Goal: Complete application form: Complete application form

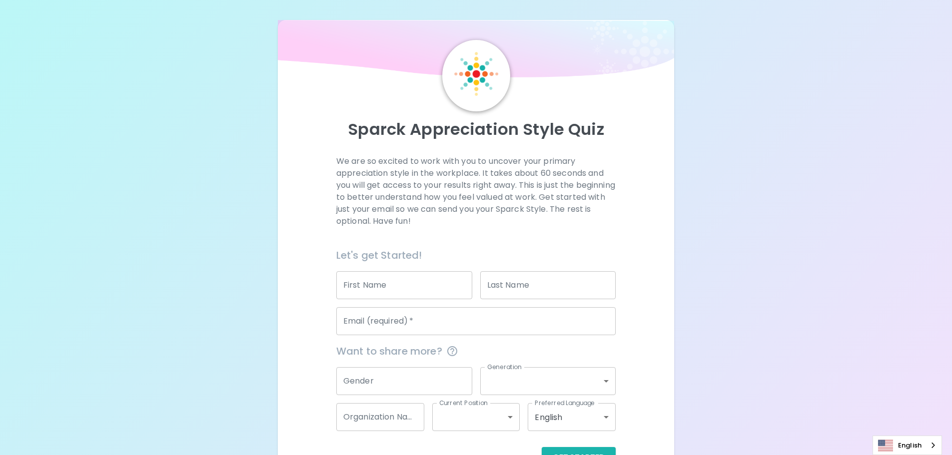
scroll to position [33, 0]
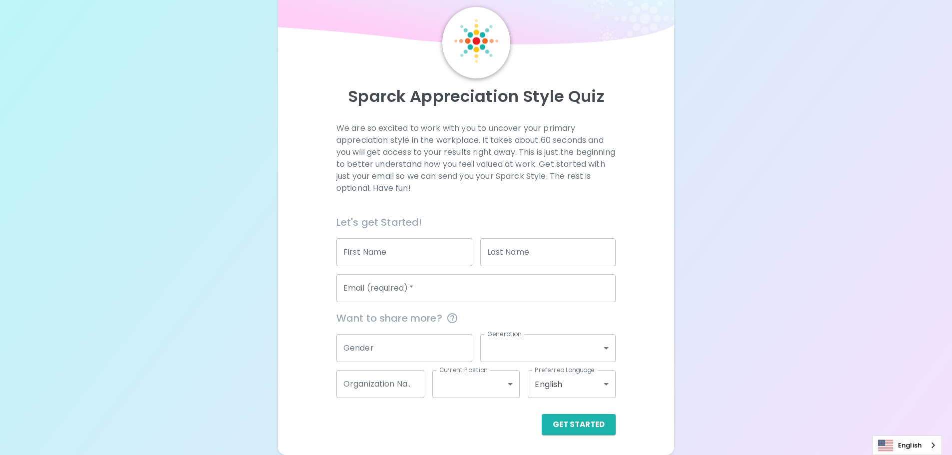
click at [405, 254] on input "First Name" at bounding box center [404, 252] width 136 height 28
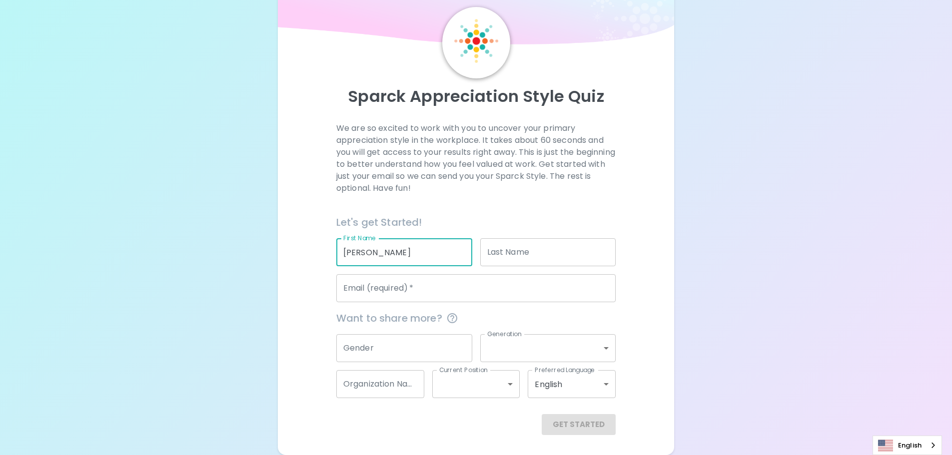
type input "[PERSON_NAME]"
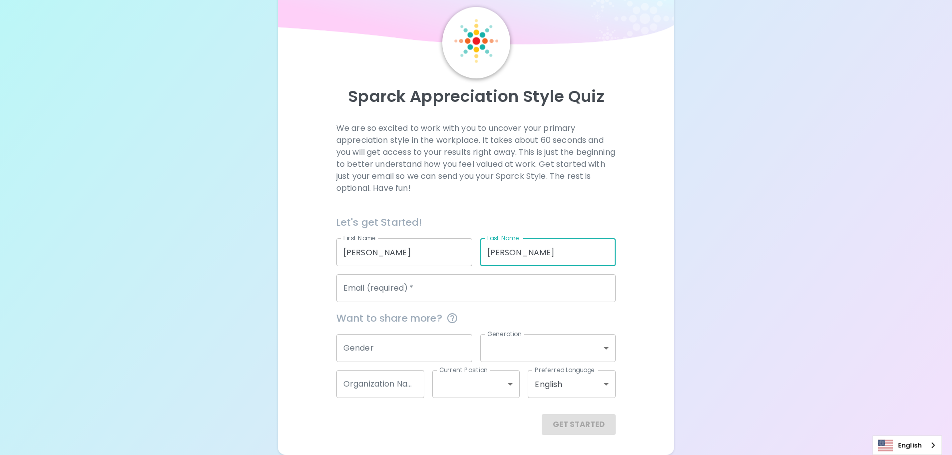
type input "[PERSON_NAME]"
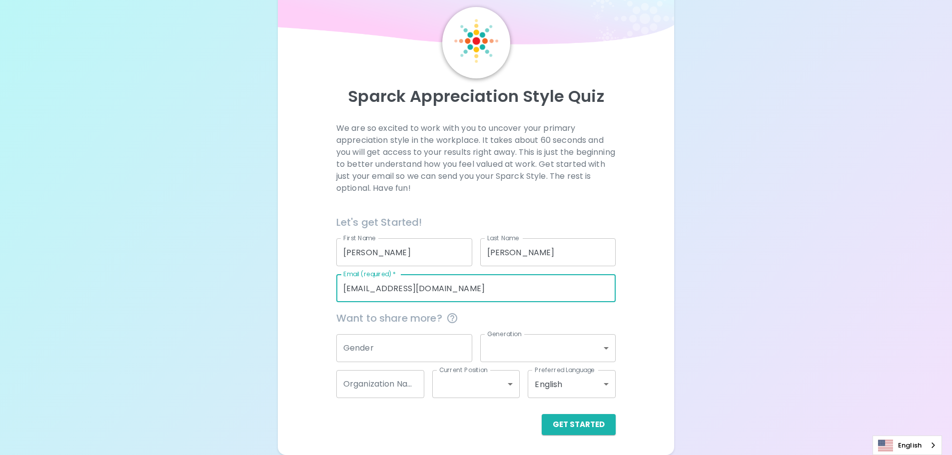
type input "[EMAIL_ADDRESS][DOMAIN_NAME]"
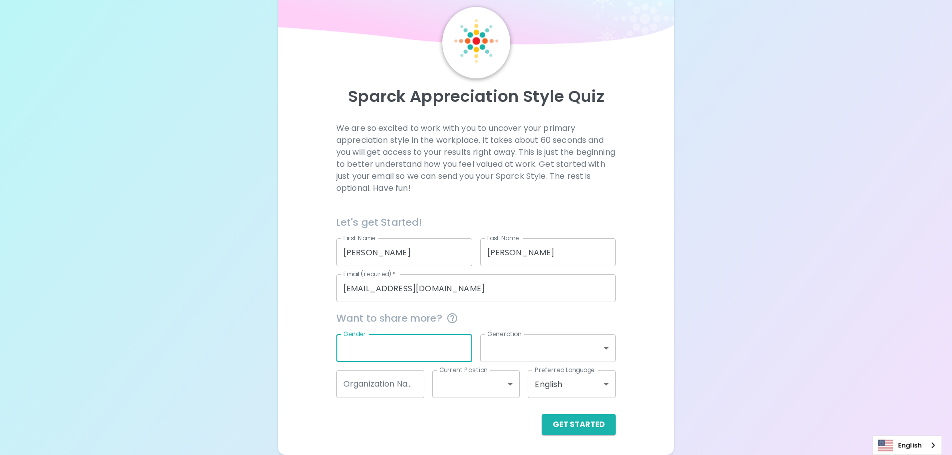
click at [465, 356] on input "Gender" at bounding box center [404, 348] width 136 height 28
type input "[DEMOGRAPHIC_DATA]"
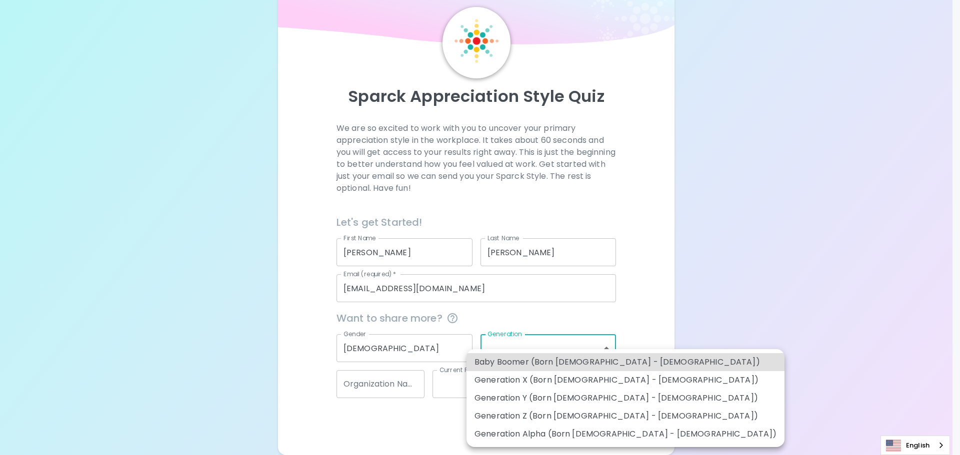
click at [502, 345] on body "Sparck Appreciation Style Quiz We are so excited to work with you to uncover yo…" at bounding box center [480, 211] width 960 height 488
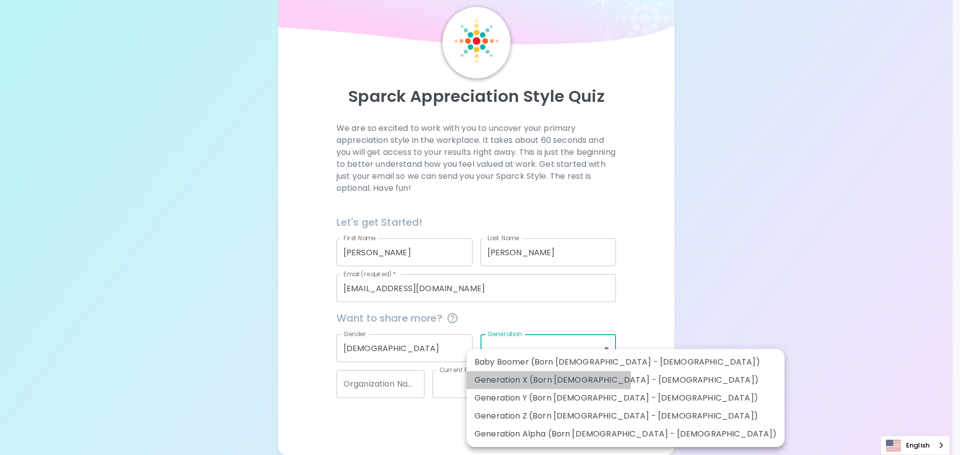
click at [505, 379] on li "Generation X (Born [DEMOGRAPHIC_DATA] - [DEMOGRAPHIC_DATA])" at bounding box center [625, 380] width 318 height 18
type input "generation_x"
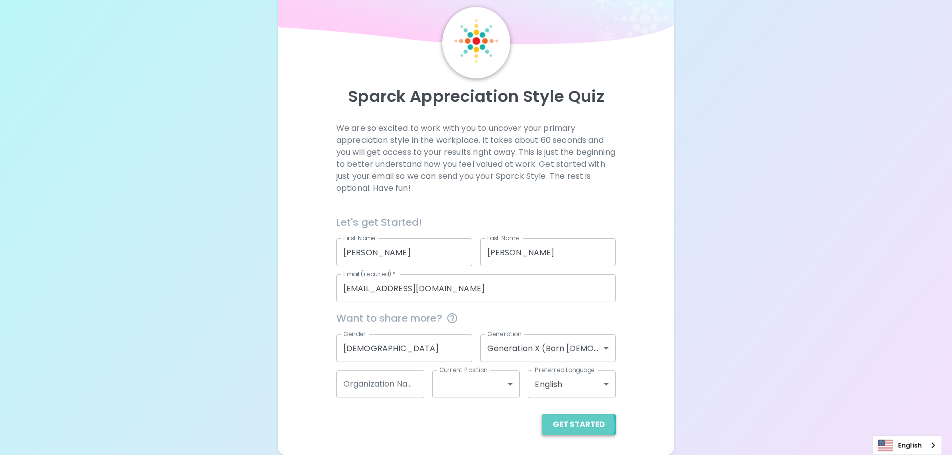
click at [557, 426] on button "Get Started" at bounding box center [579, 424] width 74 height 21
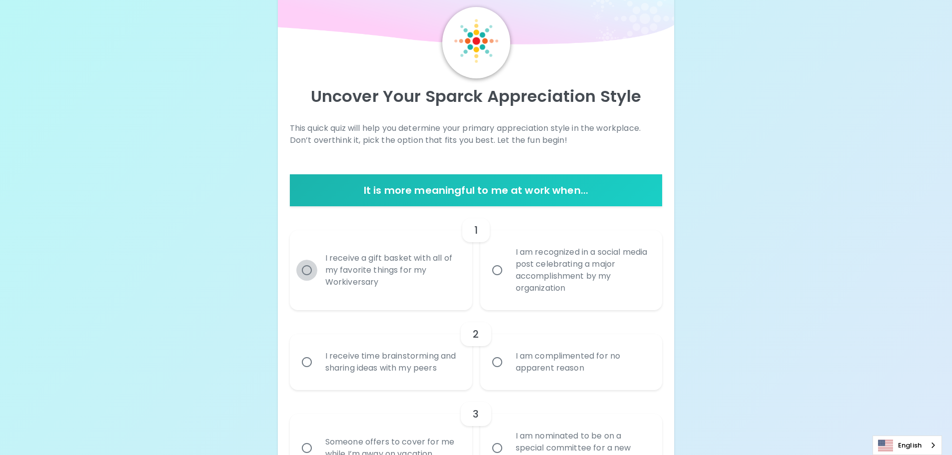
click at [309, 271] on input "I receive a gift basket with all of my favorite things for my Workiversary" at bounding box center [306, 270] width 21 height 21
radio input "true"
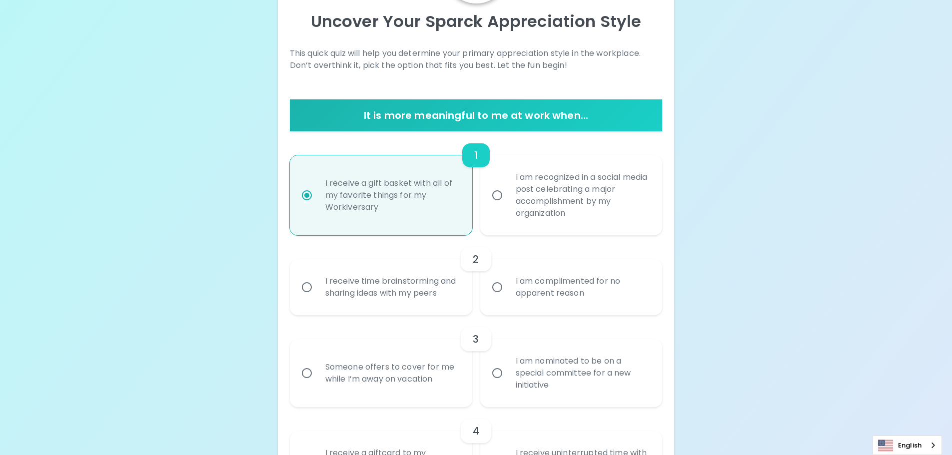
scroll to position [113, 0]
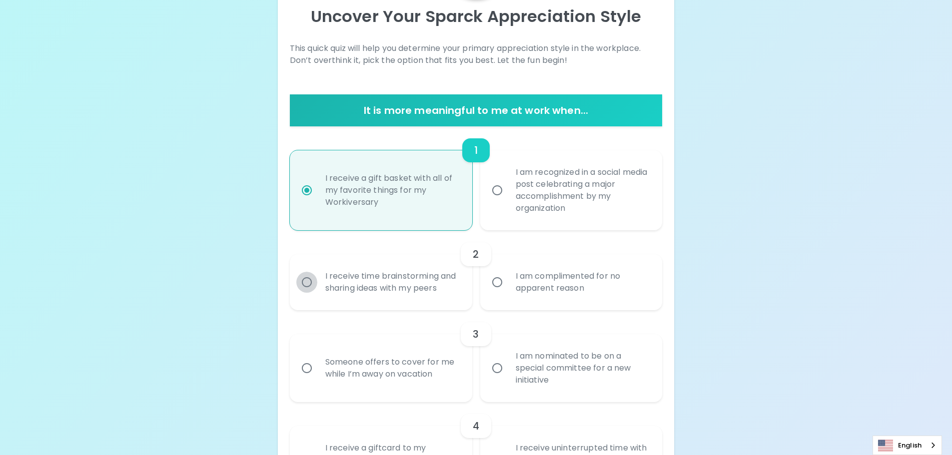
click at [311, 279] on input "I receive time brainstorming and sharing ideas with my peers" at bounding box center [306, 282] width 21 height 21
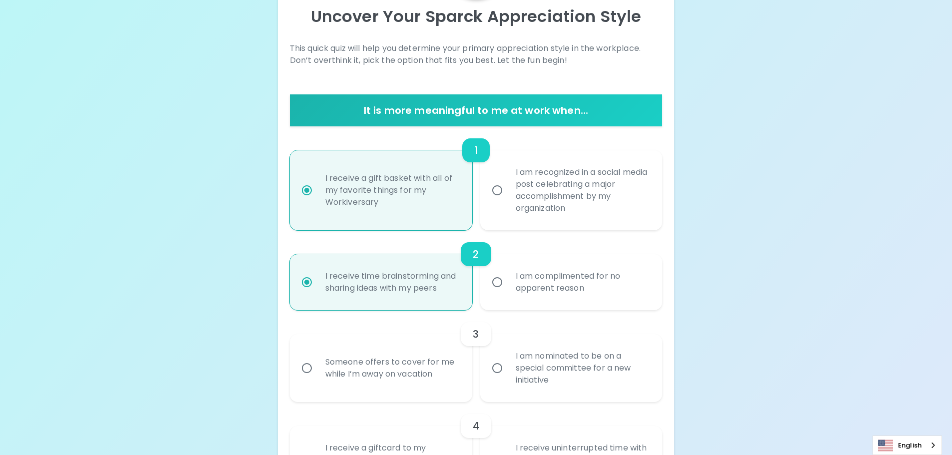
scroll to position [193, 0]
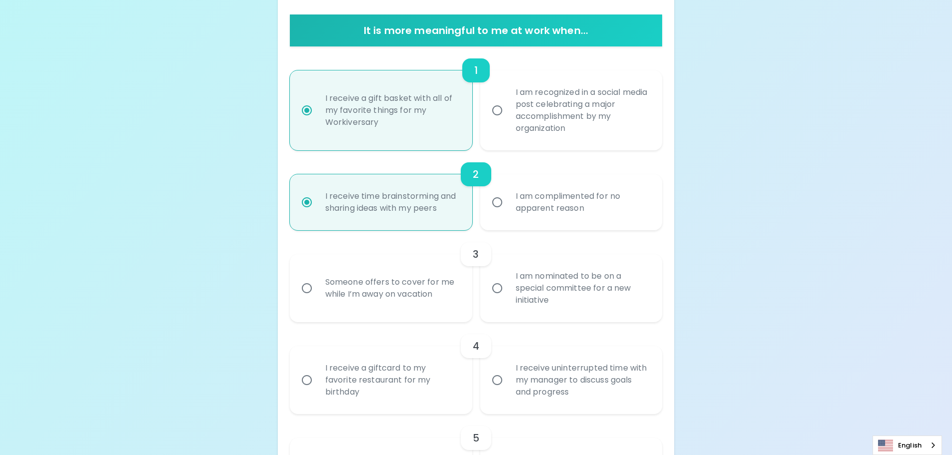
radio input "true"
click at [303, 291] on input "Someone offers to cover for me while I’m away on vacation" at bounding box center [306, 288] width 21 height 21
radio input "false"
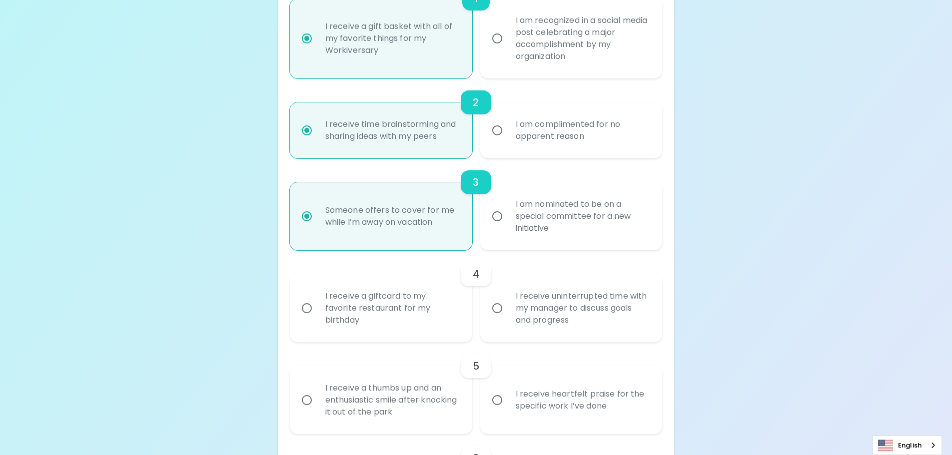
scroll to position [273, 0]
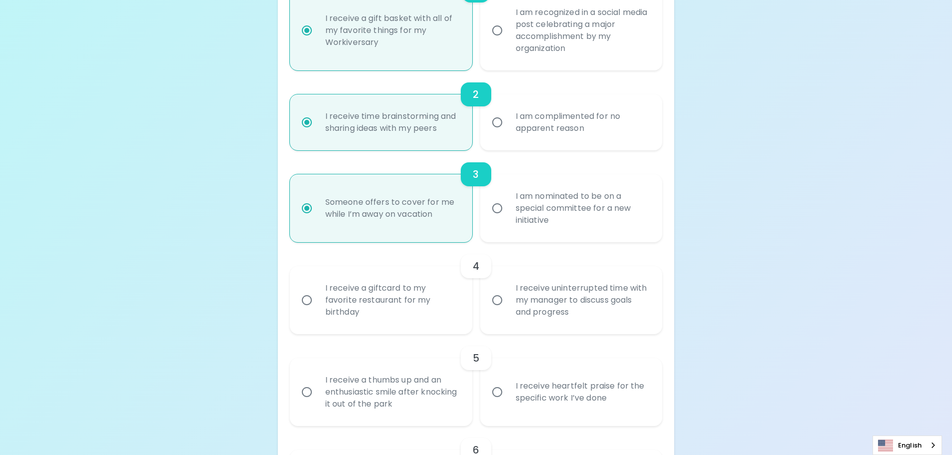
radio input "true"
click at [497, 300] on input "I receive uninterrupted time with my manager to discuss goals and progress" at bounding box center [497, 300] width 21 height 21
radio input "false"
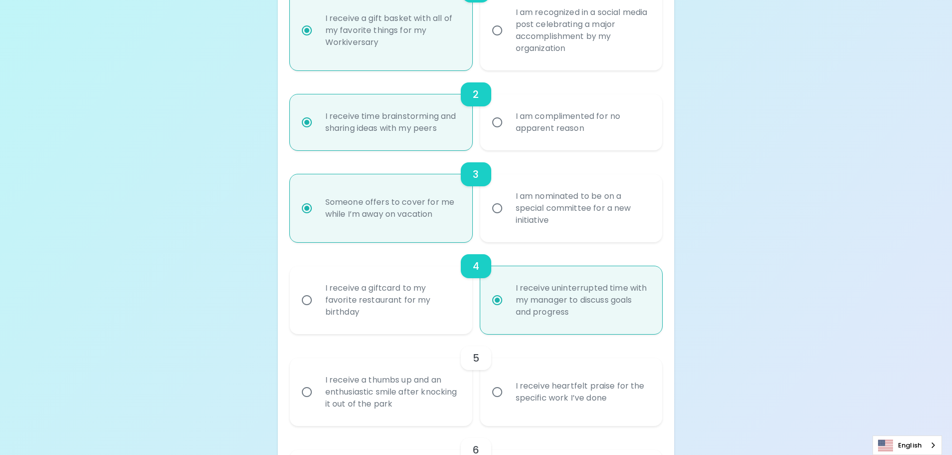
scroll to position [353, 0]
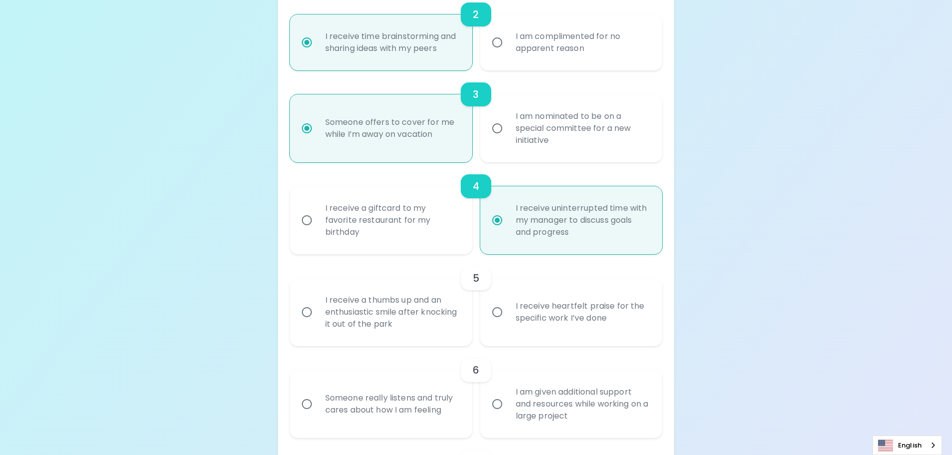
radio input "true"
click at [310, 309] on input "I receive a thumbs up and an enthusiastic smile after knocking it out of the pa…" at bounding box center [306, 312] width 21 height 21
radio input "false"
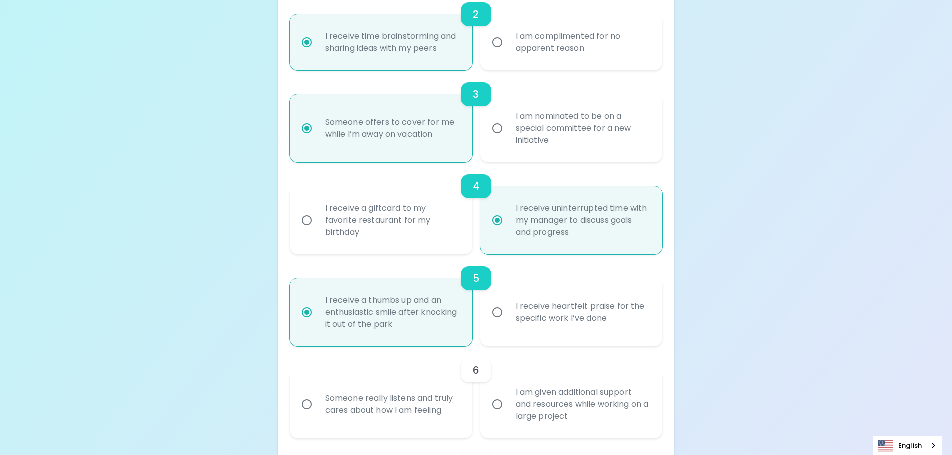
scroll to position [433, 0]
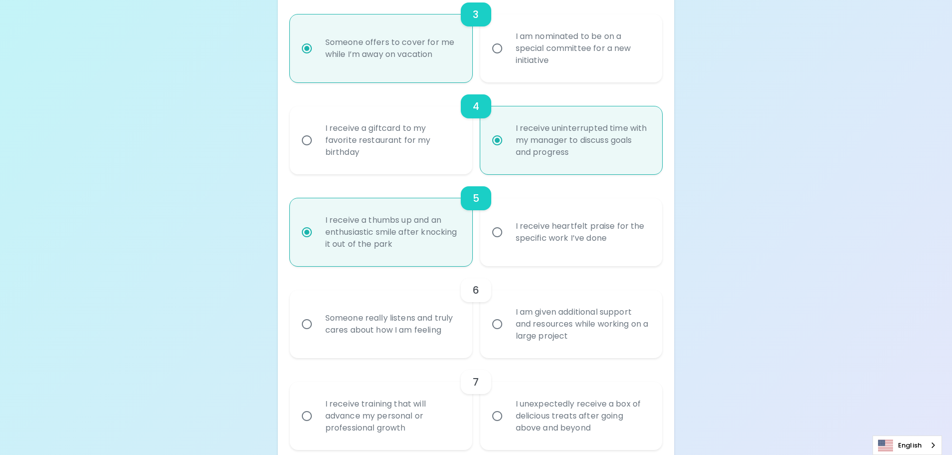
radio input "true"
click at [306, 323] on input "Someone really listens and truly cares about how I am feeling" at bounding box center [306, 324] width 21 height 21
radio input "false"
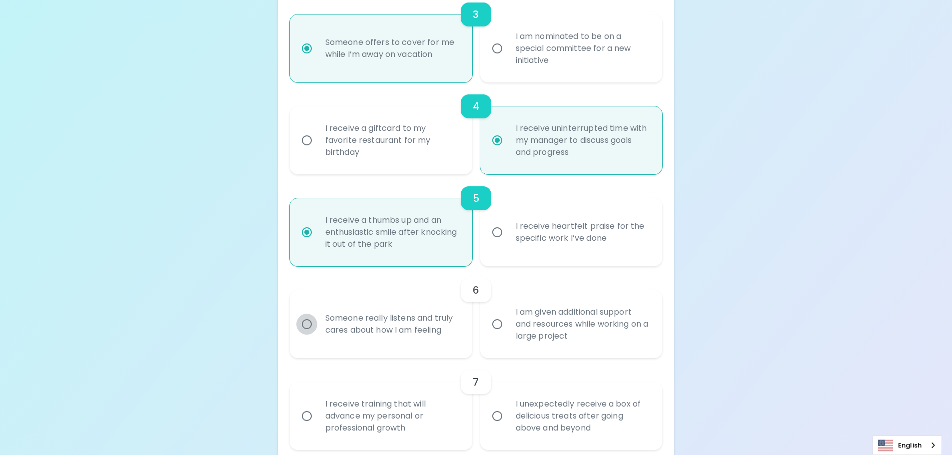
radio input "false"
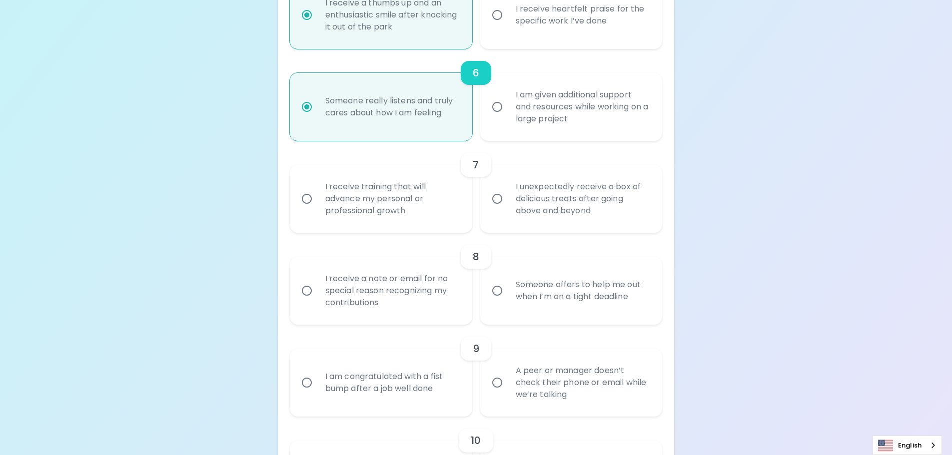
scroll to position [662, 0]
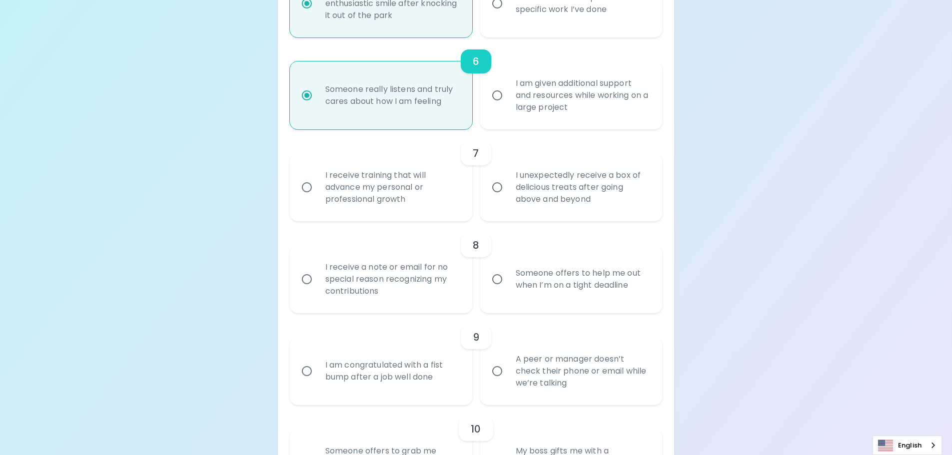
radio input "true"
click at [307, 186] on input "I receive training that will advance my personal or professional growth" at bounding box center [306, 187] width 21 height 21
radio input "false"
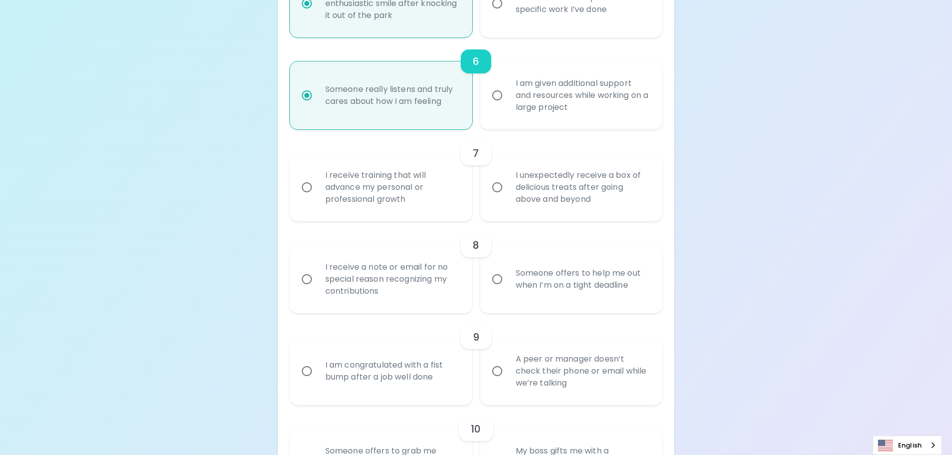
radio input "false"
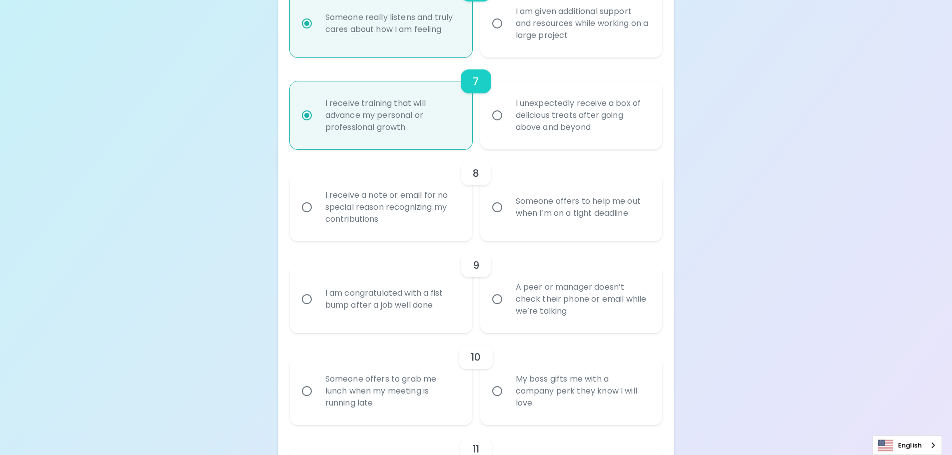
scroll to position [742, 0]
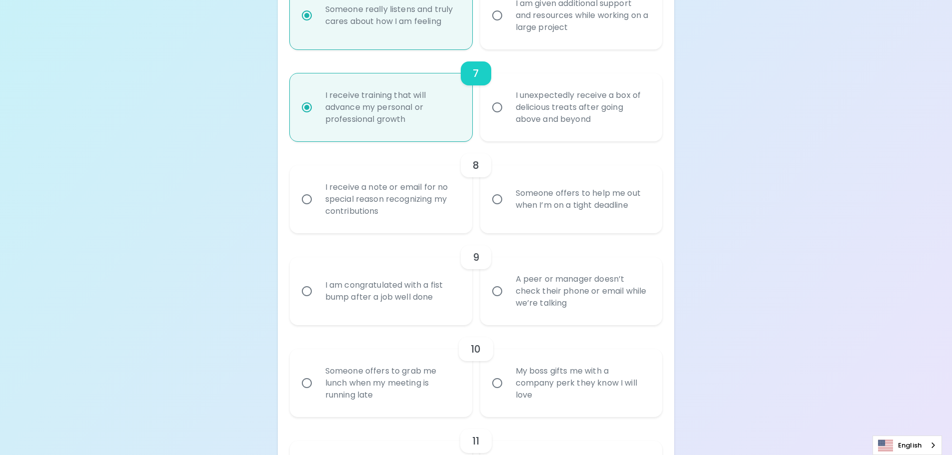
radio input "true"
click at [495, 202] on input "Someone offers to help me out when I’m on a tight deadline" at bounding box center [497, 199] width 21 height 21
radio input "false"
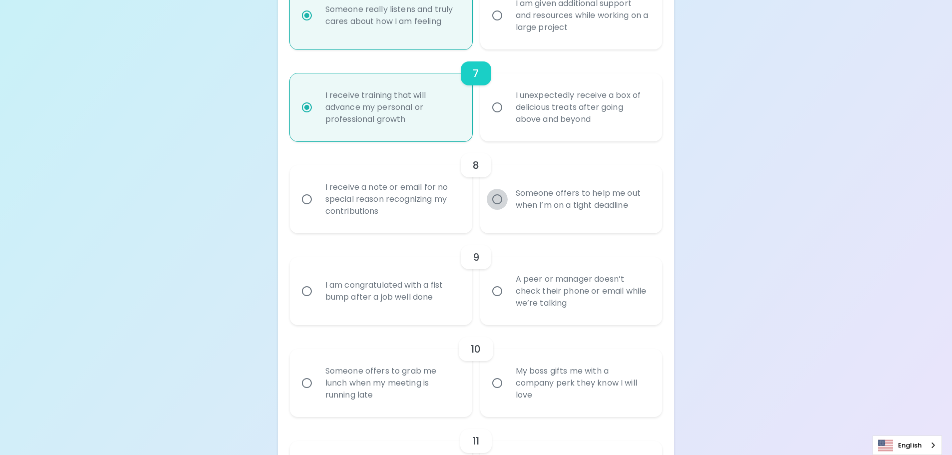
radio input "false"
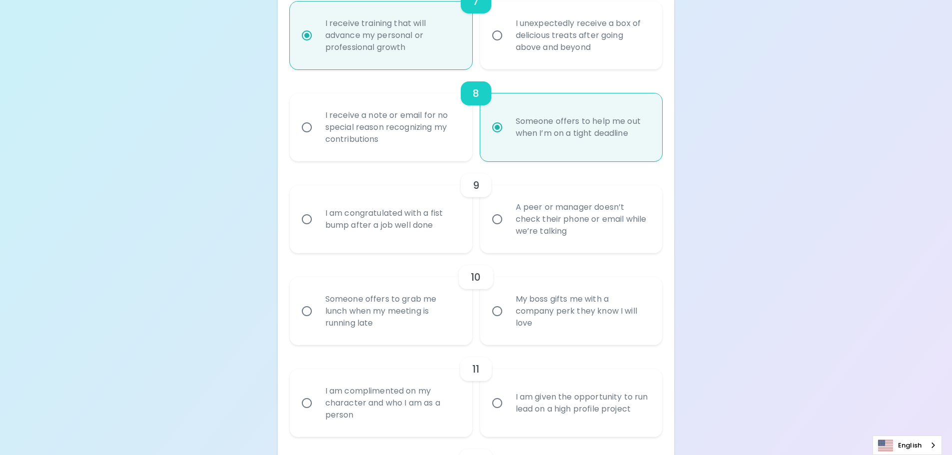
scroll to position [822, 0]
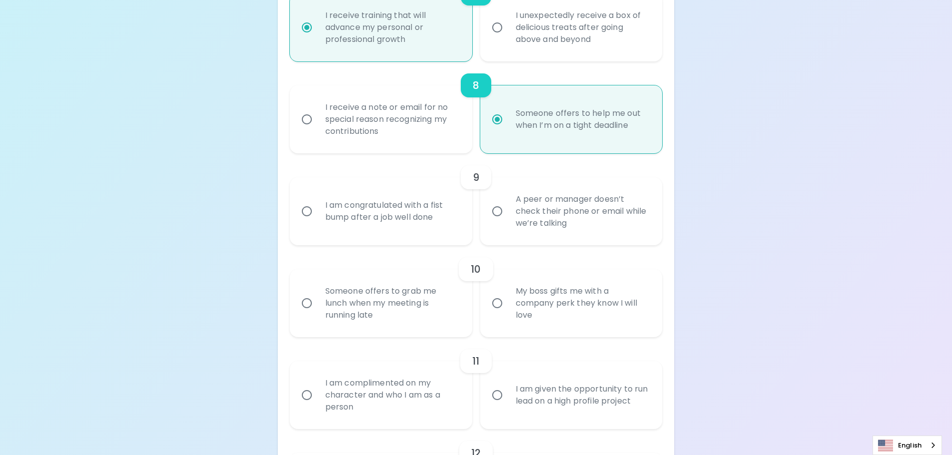
radio input "true"
click at [498, 209] on input "A peer or manager doesn’t check their phone or email while we’re talking" at bounding box center [497, 211] width 21 height 21
radio input "false"
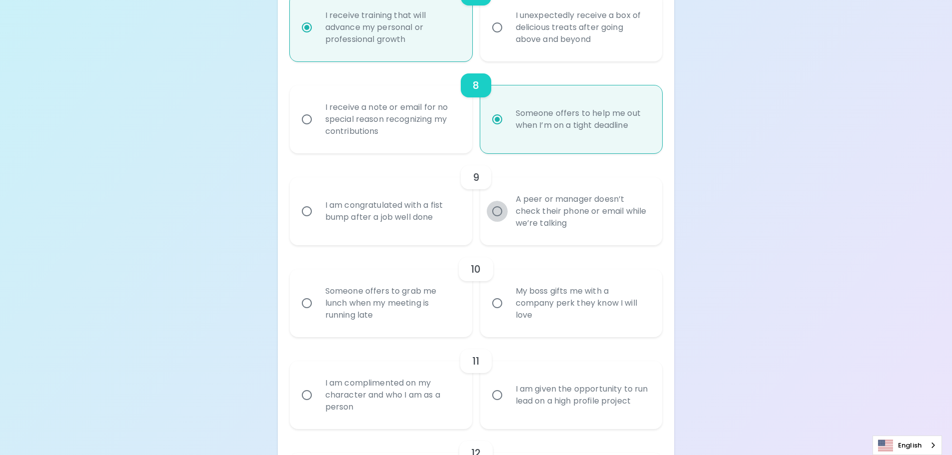
radio input "false"
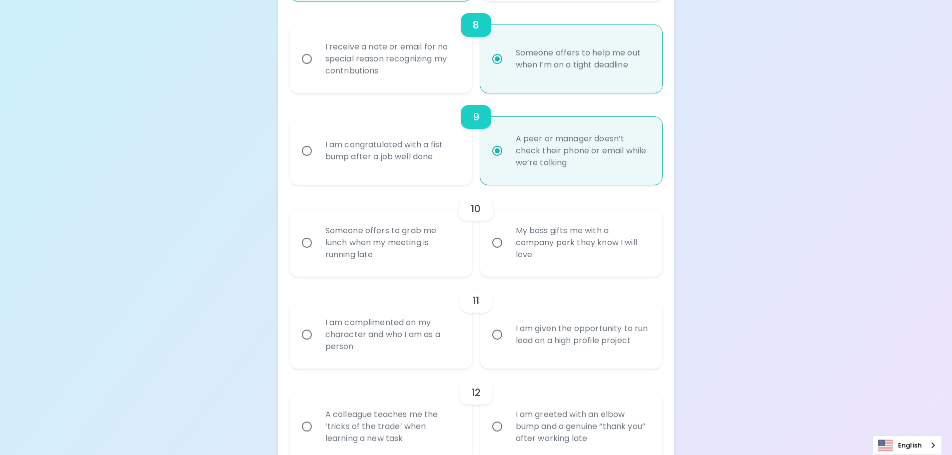
scroll to position [902, 0]
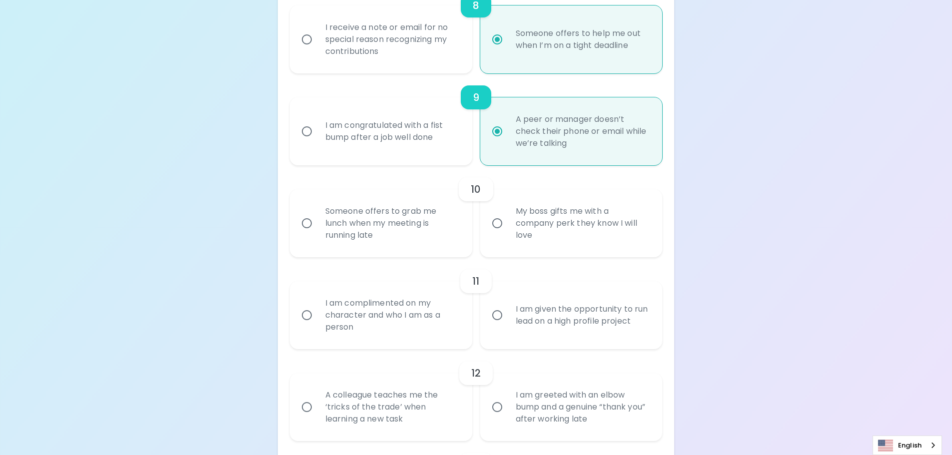
radio input "true"
click at [500, 223] on input "My boss gifts me with a company perk they know I will love" at bounding box center [497, 223] width 21 height 21
radio input "false"
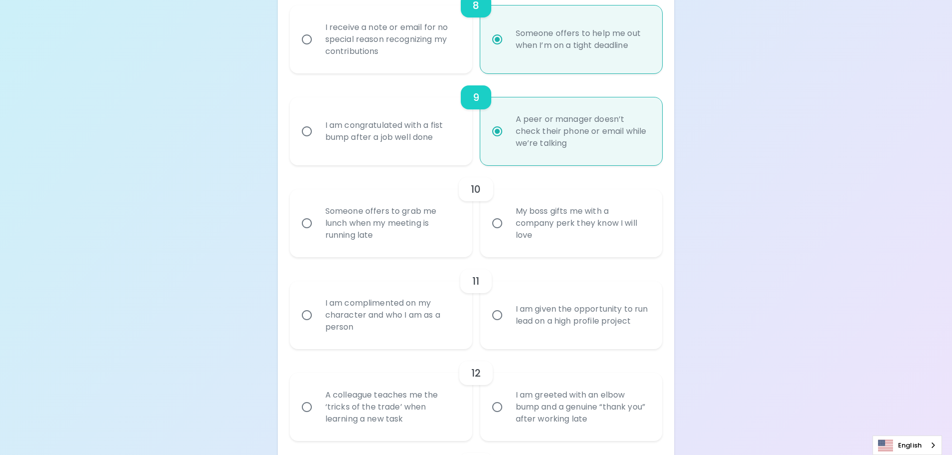
radio input "false"
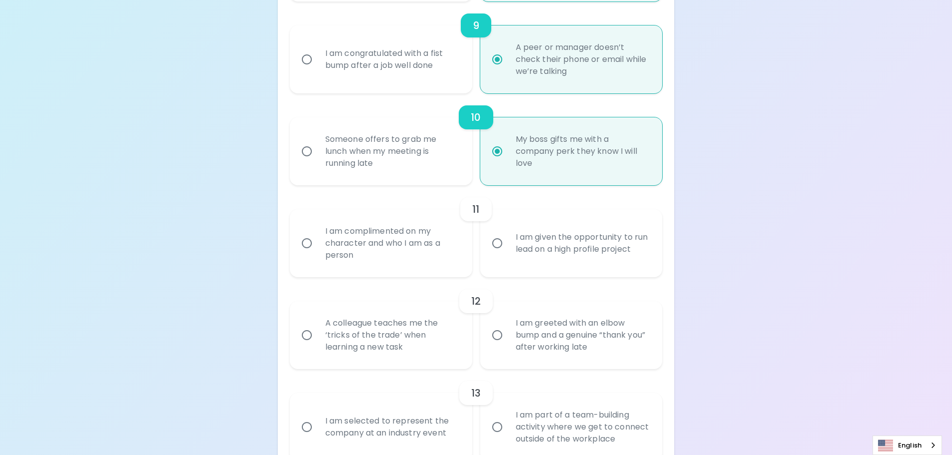
scroll to position [982, 0]
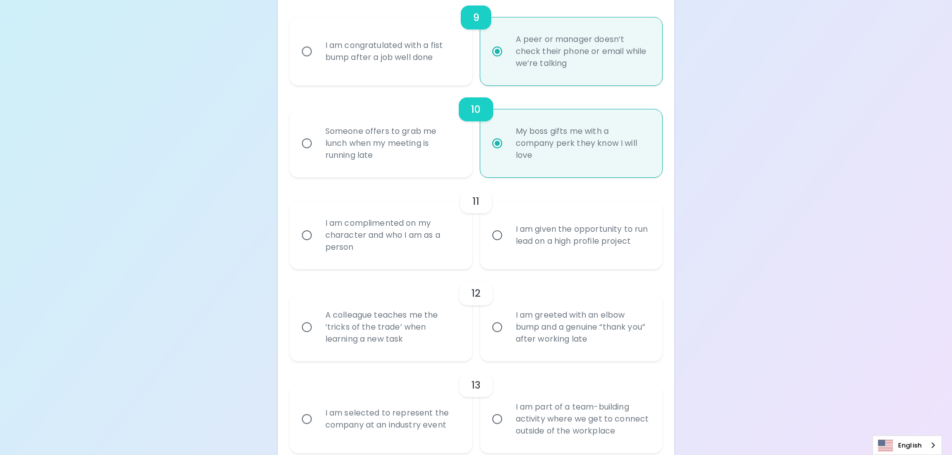
radio input "true"
click at [307, 236] on input "I am complimented on my character and who I am as a person" at bounding box center [306, 235] width 21 height 21
radio input "false"
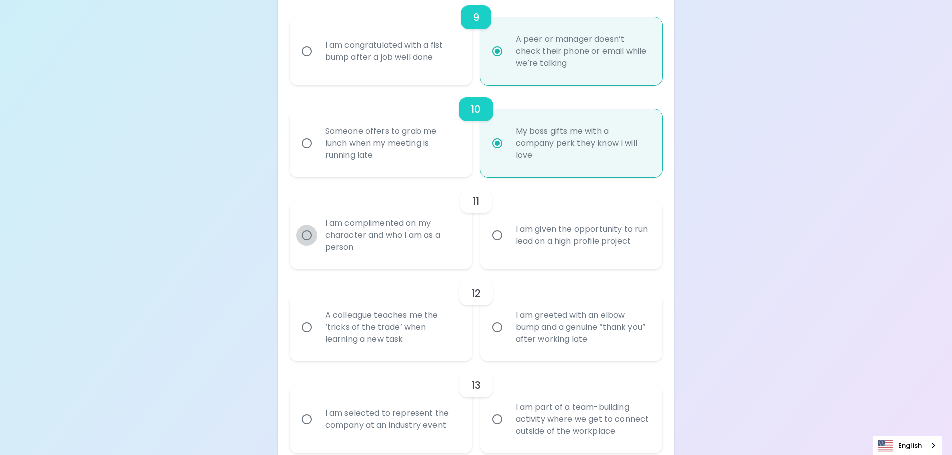
radio input "false"
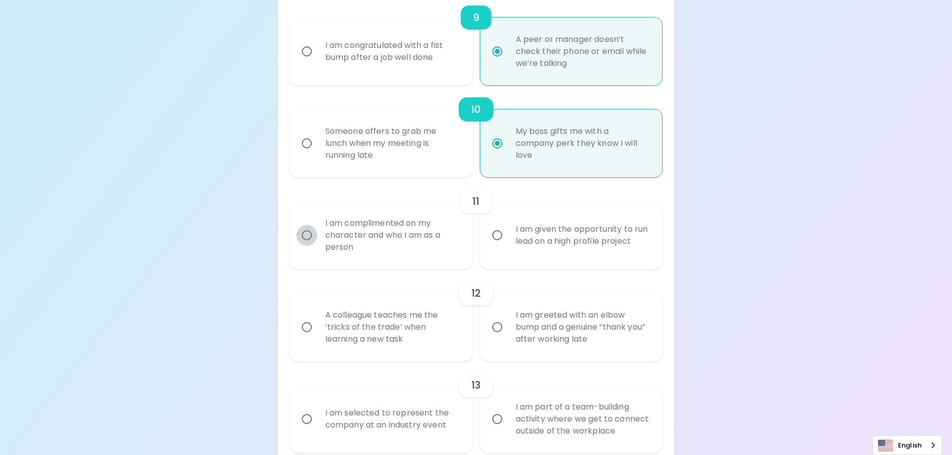
radio input "false"
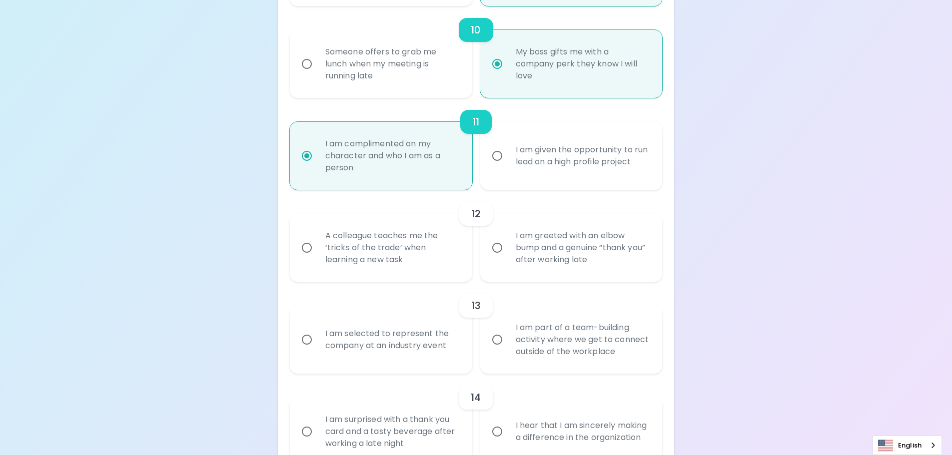
scroll to position [1061, 0]
radio input "true"
click at [308, 249] on input "A colleague teaches me the ‘tricks of the trade’ when learning a new task" at bounding box center [306, 247] width 21 height 21
radio input "false"
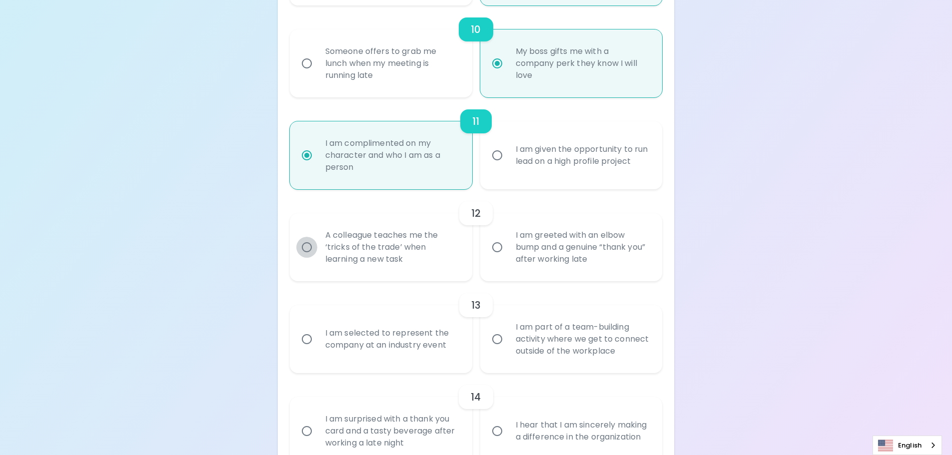
radio input "false"
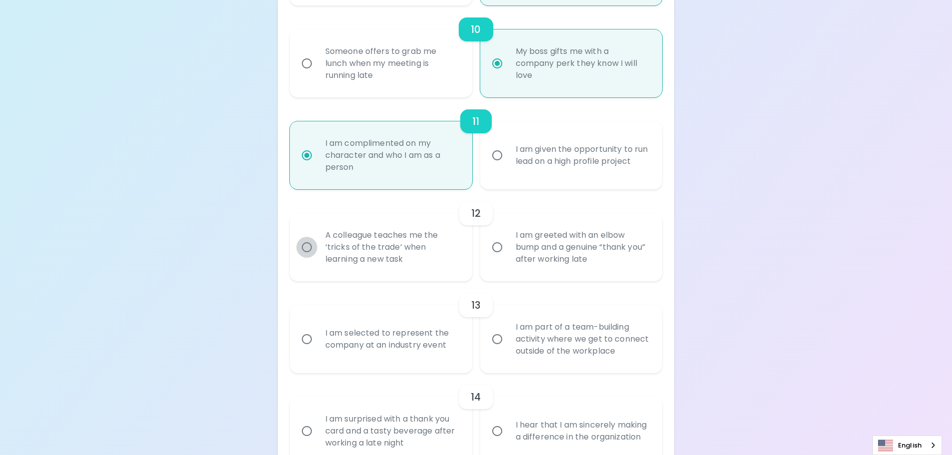
radio input "false"
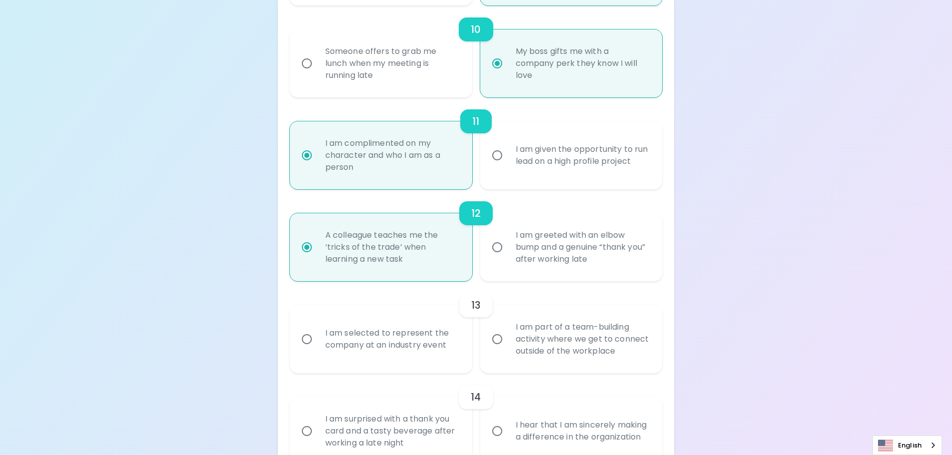
scroll to position [1141, 0]
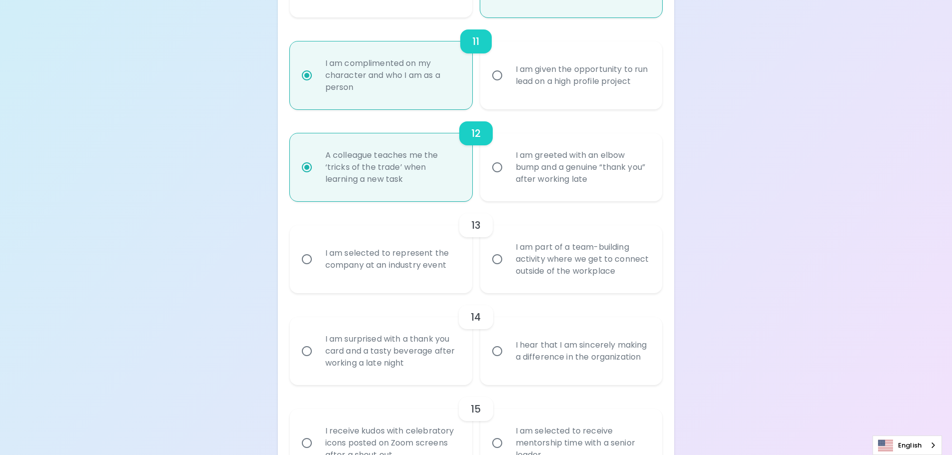
radio input "true"
click at [499, 261] on input "I am part of a team-building activity where we get to connect outside of the wo…" at bounding box center [497, 259] width 21 height 21
radio input "false"
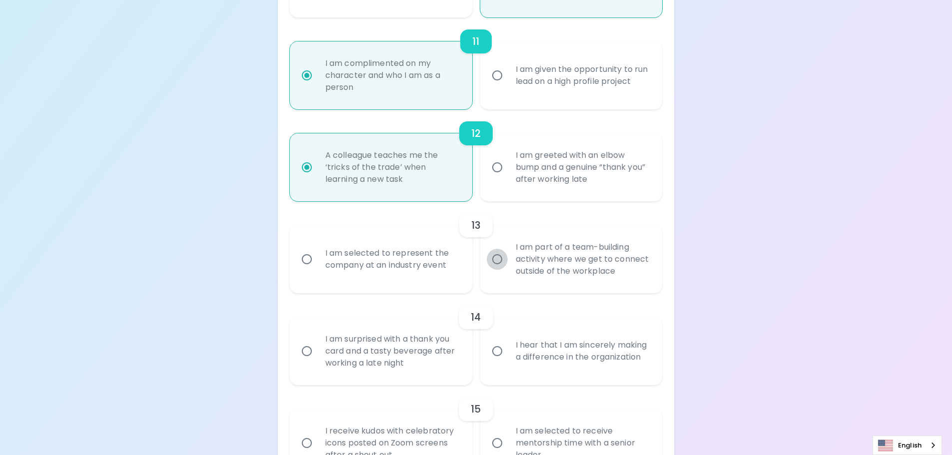
radio input "false"
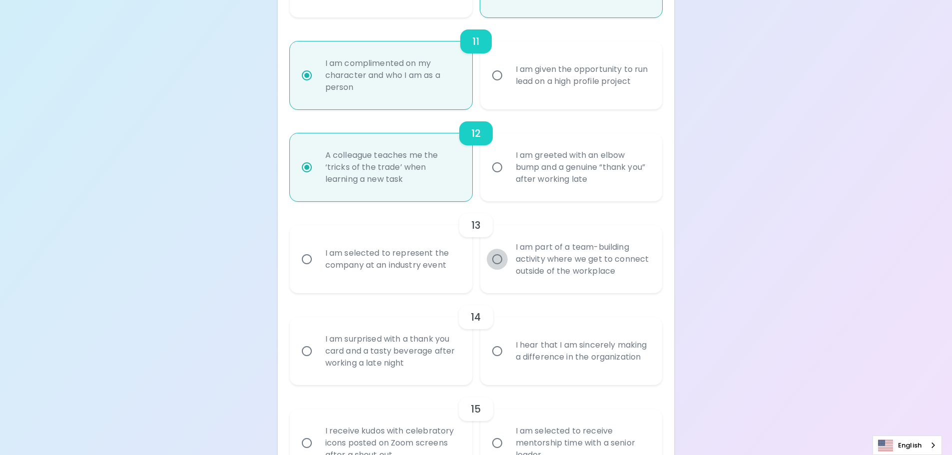
radio input "false"
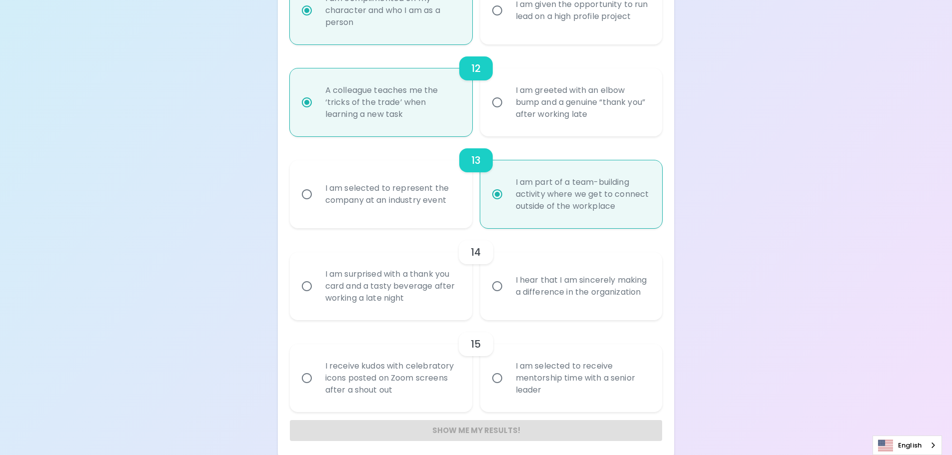
scroll to position [1212, 0]
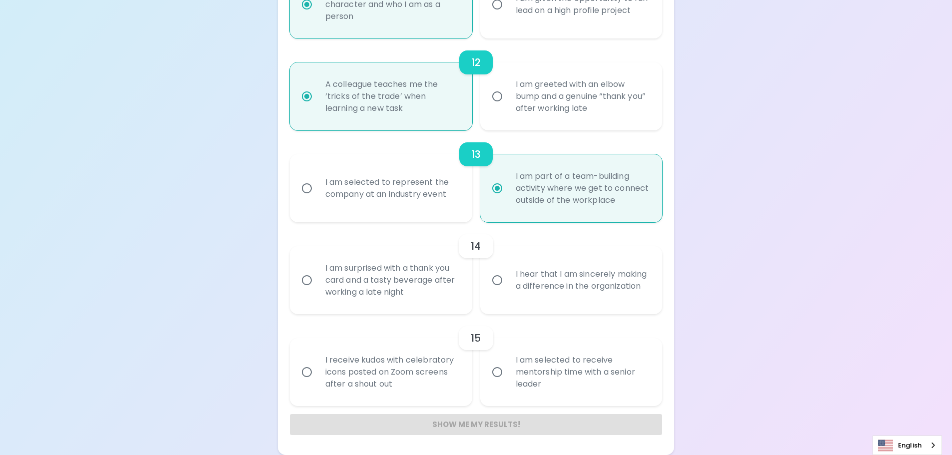
radio input "true"
click at [500, 282] on input "I hear that I am sincerely making a difference in the organization" at bounding box center [497, 280] width 21 height 21
radio input "false"
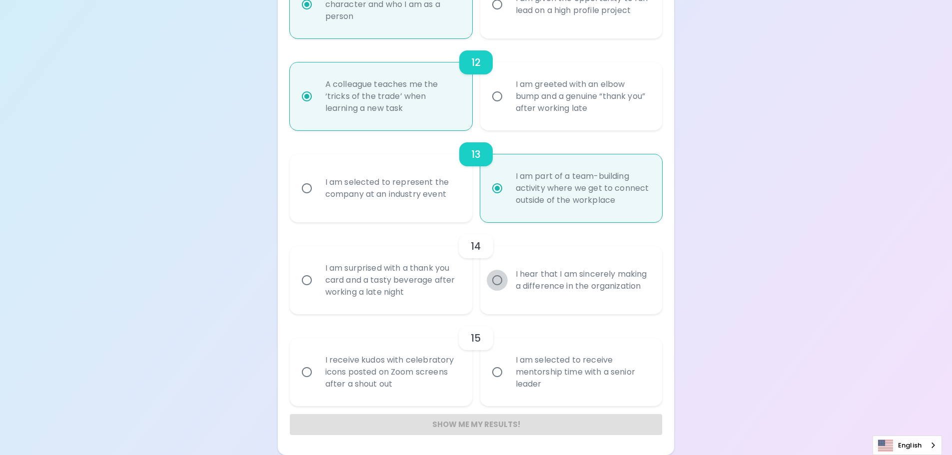
radio input "false"
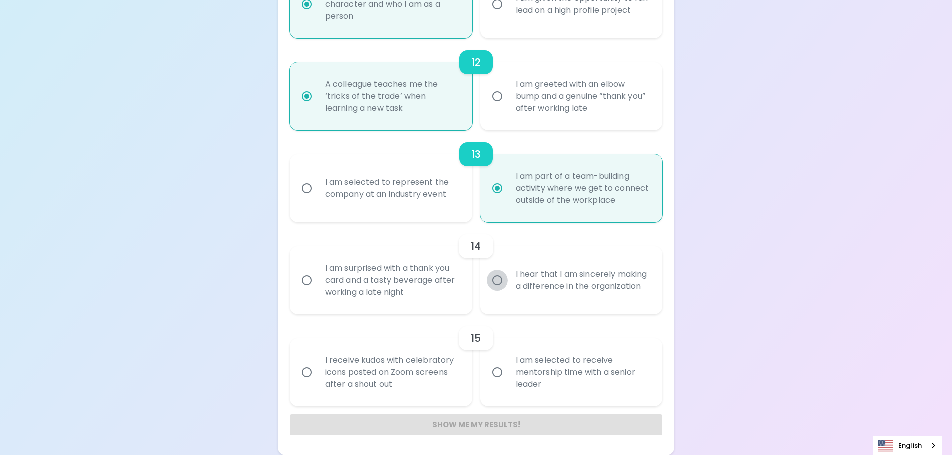
radio input "false"
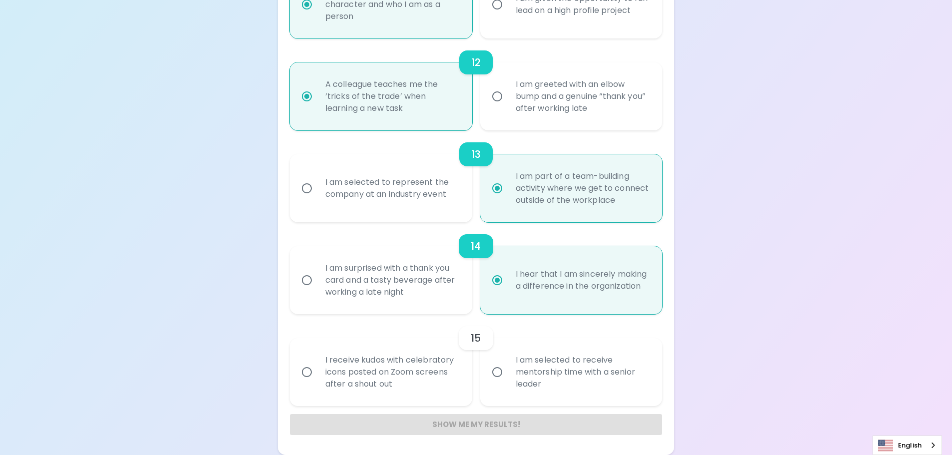
radio input "true"
click at [495, 372] on input "I am selected to receive mentorship time with a senior leader" at bounding box center [497, 372] width 21 height 21
radio input "false"
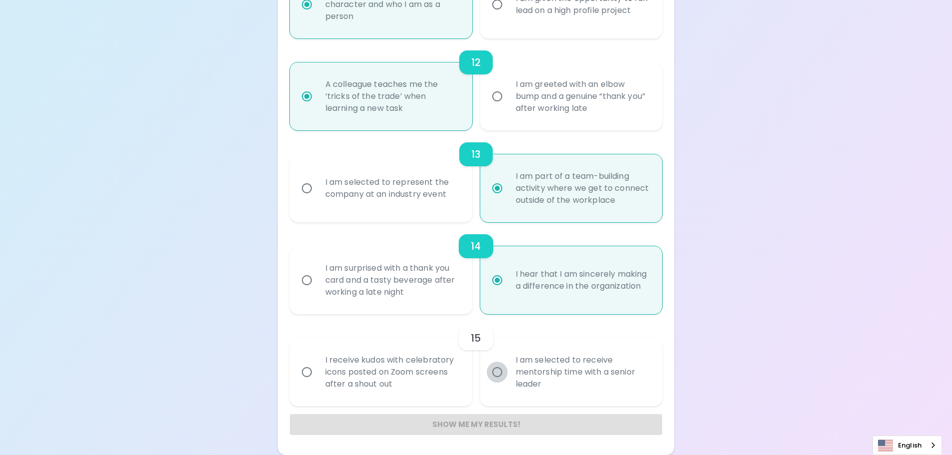
radio input "false"
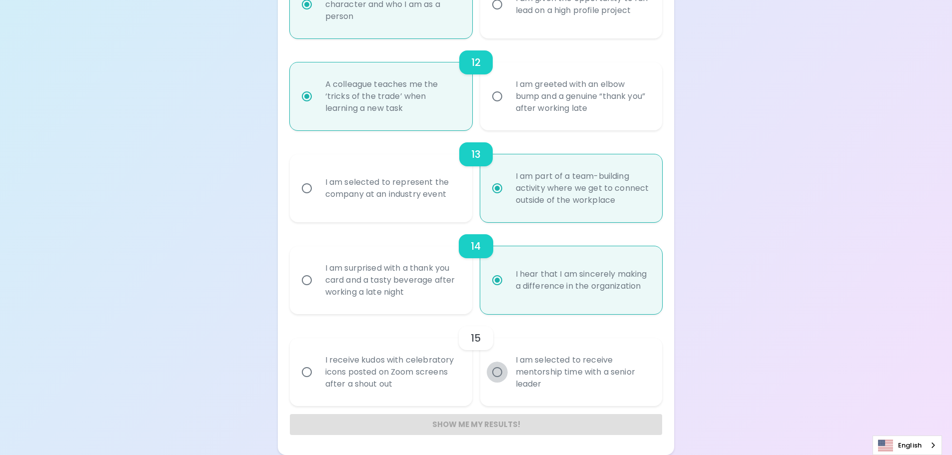
radio input "false"
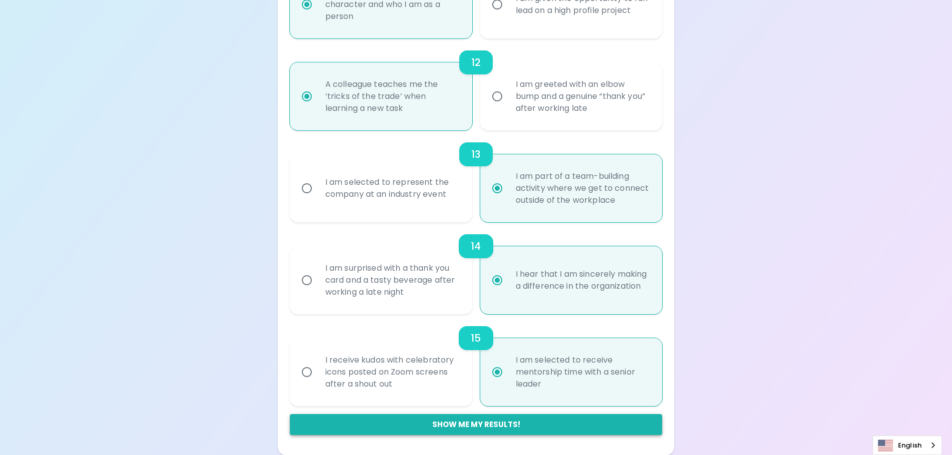
radio input "true"
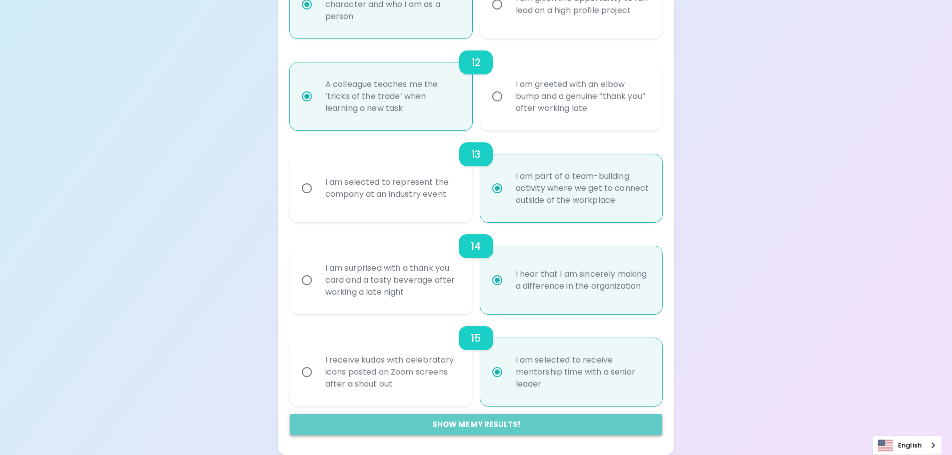
click at [462, 421] on button "Show me my results!" at bounding box center [476, 424] width 373 height 21
radio input "false"
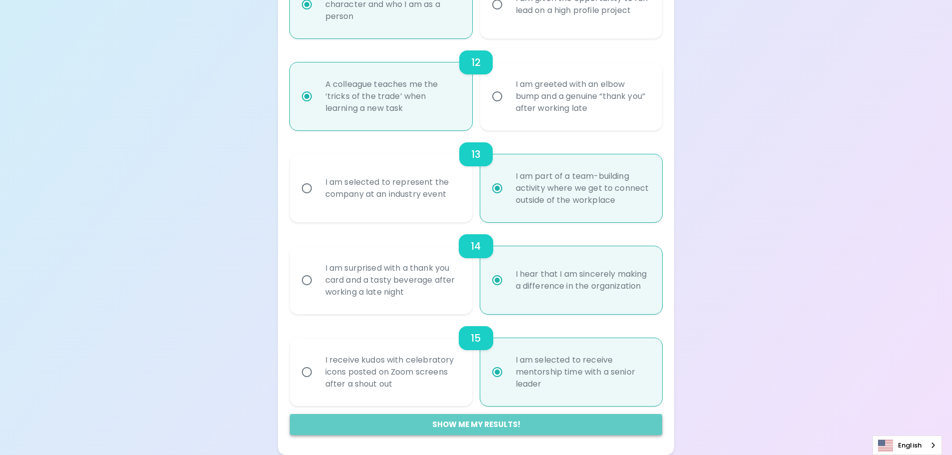
radio input "false"
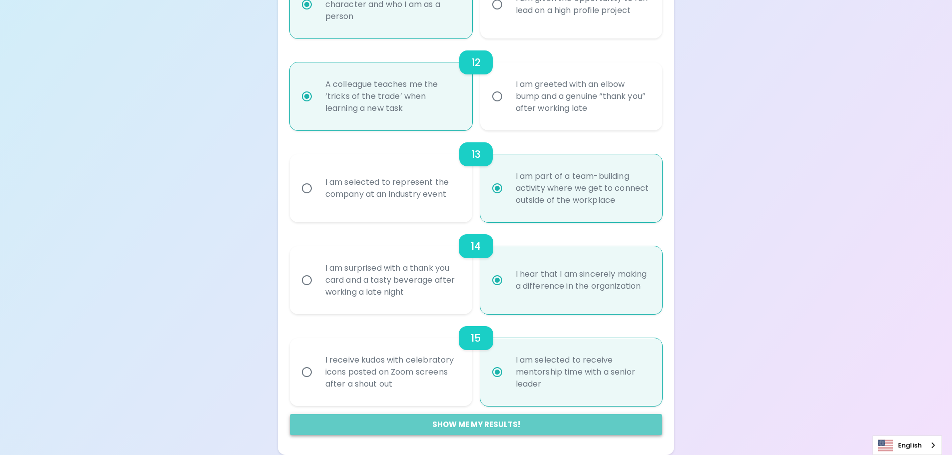
radio input "false"
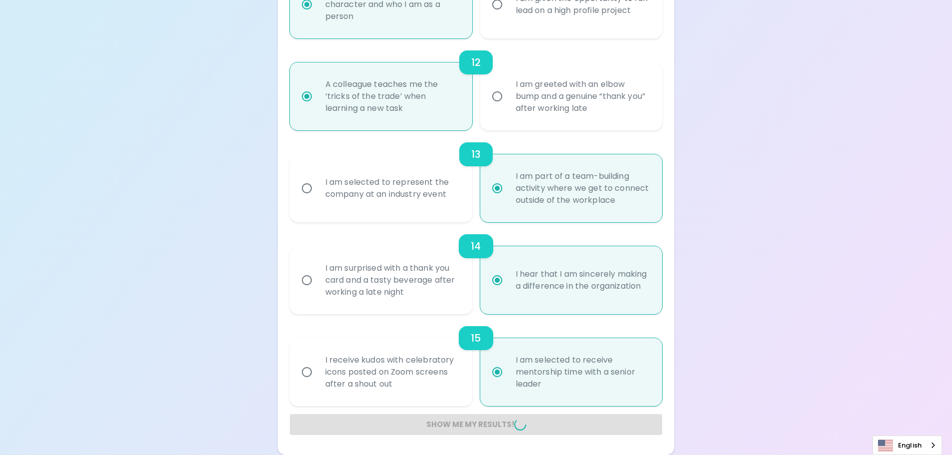
radio input "false"
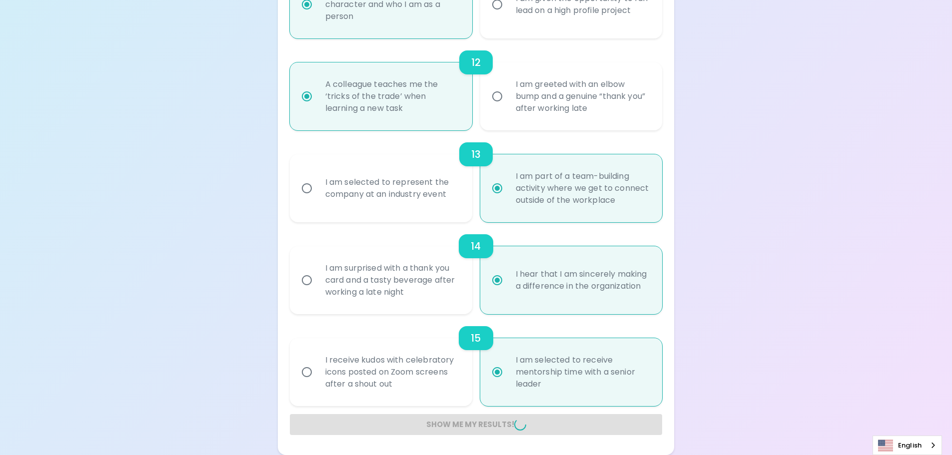
radio input "false"
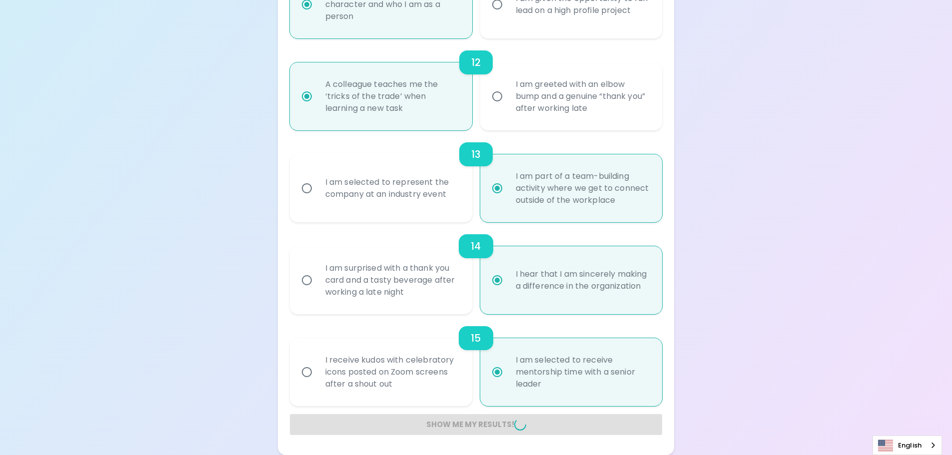
radio input "false"
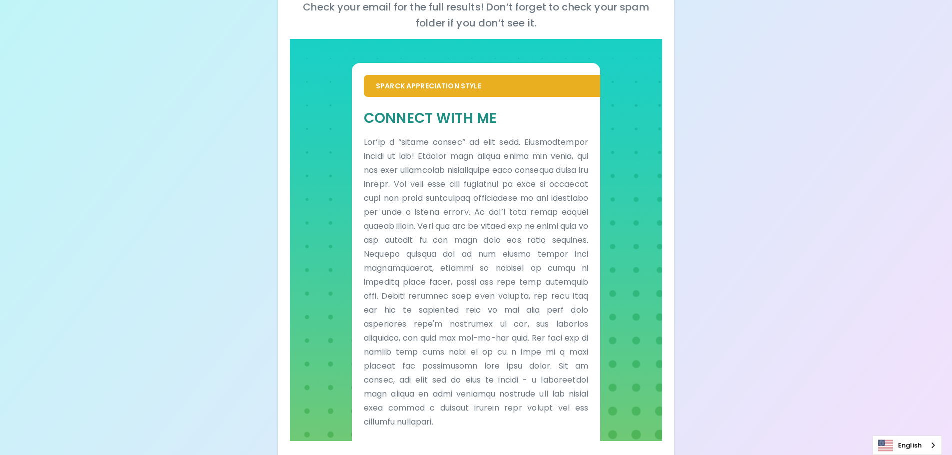
scroll to position [174, 0]
